Goal: Task Accomplishment & Management: Use online tool/utility

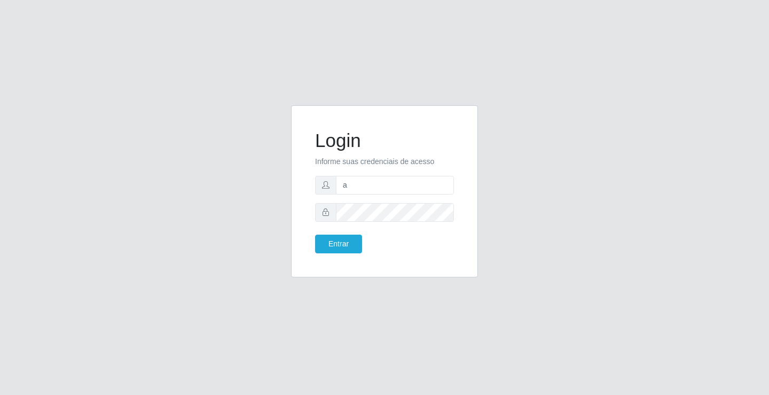
type input "anacarla@ideal"
click at [350, 238] on button "Entrar" at bounding box center [338, 244] width 47 height 19
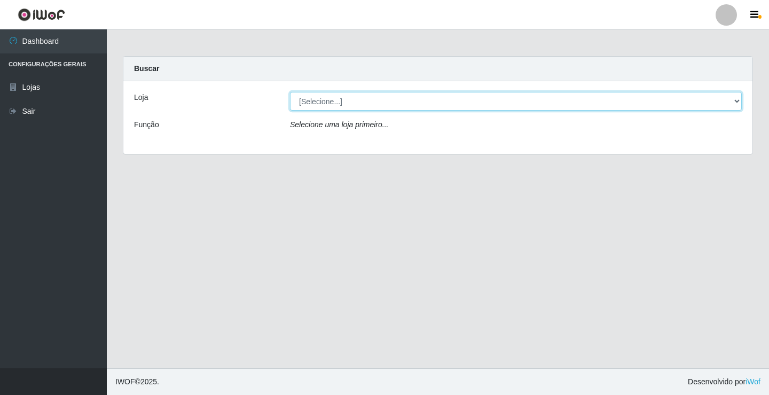
click at [736, 105] on select "[Selecione...] Ideal - Conceição" at bounding box center [516, 101] width 452 height 19
select select "231"
click at [290, 92] on select "[Selecione...] Ideal - Conceição" at bounding box center [516, 101] width 452 height 19
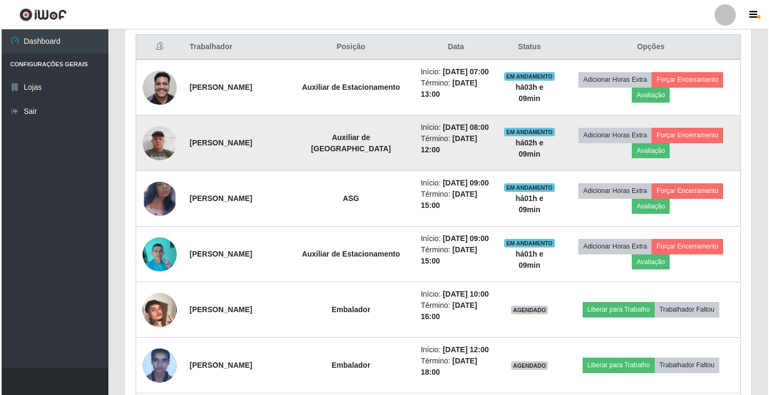
scroll to position [427, 0]
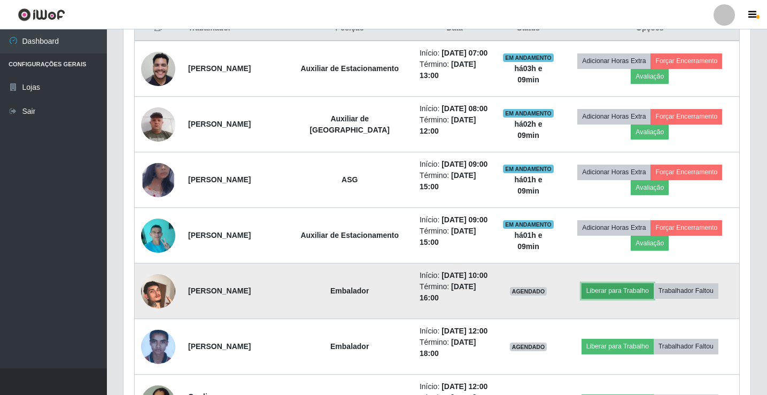
click at [613, 287] on button "Liberar para Trabalho" at bounding box center [617, 290] width 72 height 15
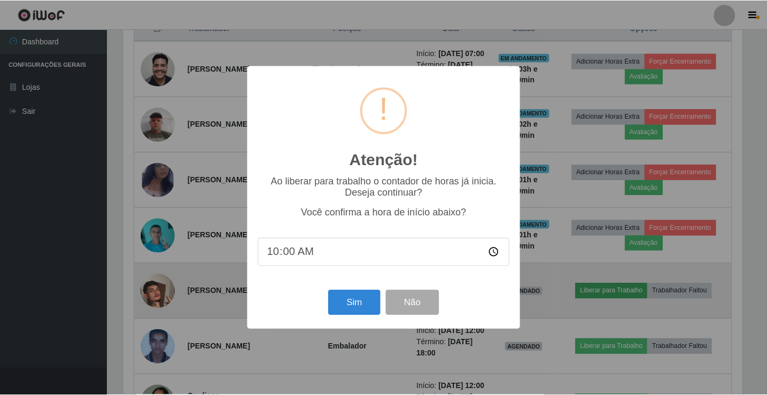
scroll to position [222, 621]
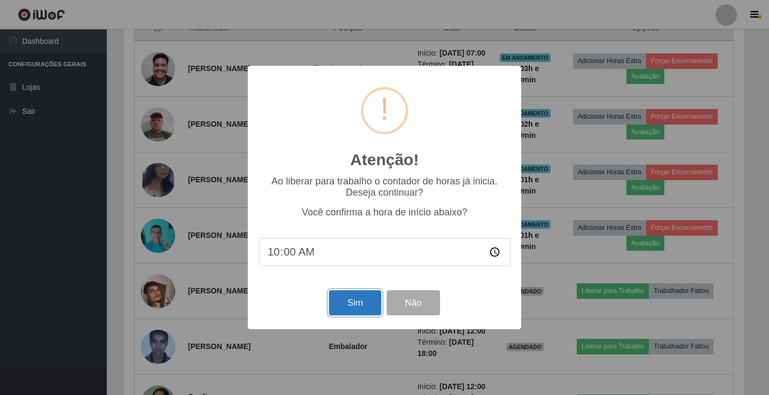
click at [353, 304] on button "Sim" at bounding box center [355, 302] width 52 height 25
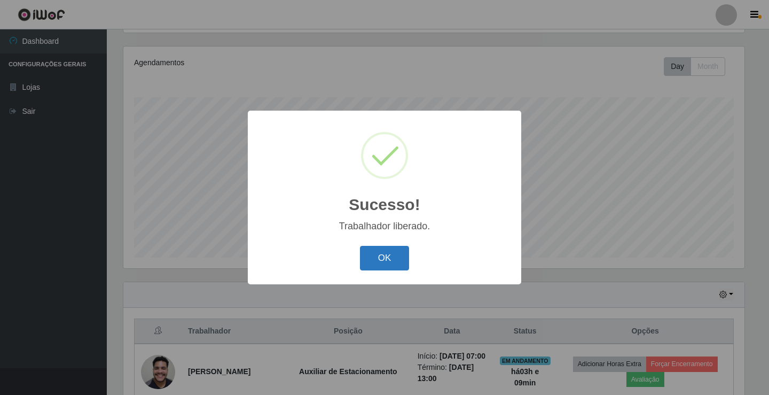
click at [400, 268] on button "OK" at bounding box center [385, 258] width 50 height 25
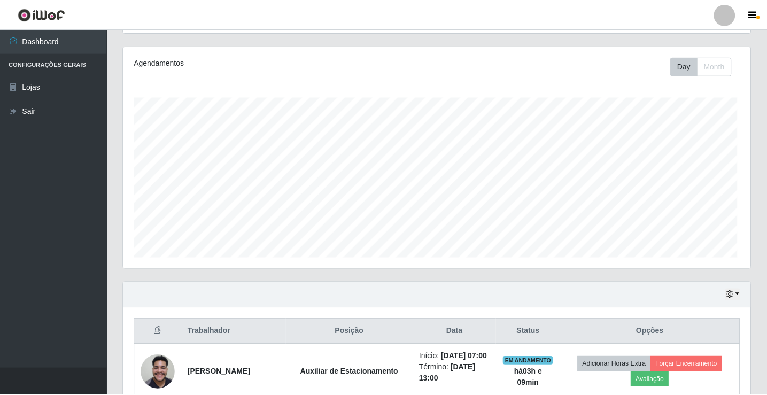
scroll to position [222, 627]
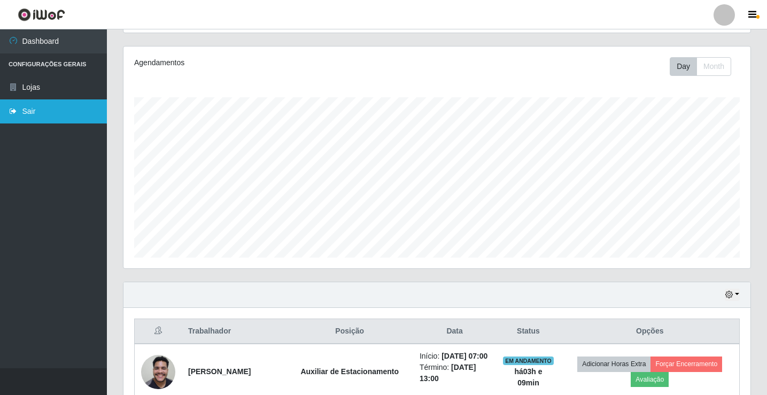
click at [81, 116] on link "Sair" at bounding box center [53, 111] width 107 height 24
